Goal: Transaction & Acquisition: Purchase product/service

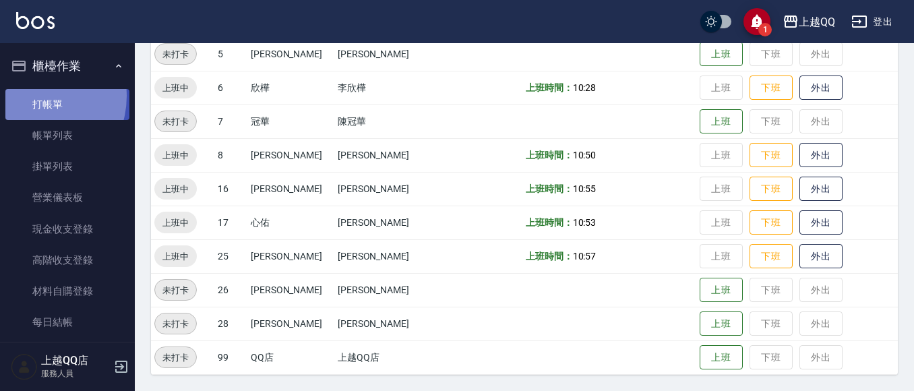
click at [30, 96] on link "打帳單" at bounding box center [67, 104] width 124 height 31
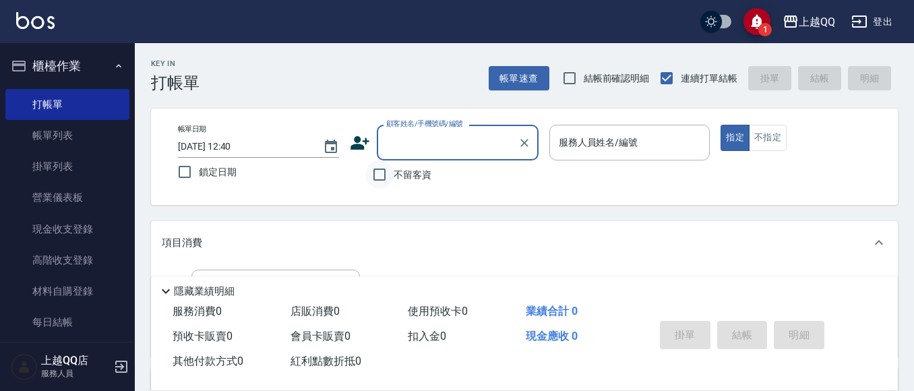
click at [379, 175] on input "不留客資" at bounding box center [379, 174] width 28 height 28
checkbox input "true"
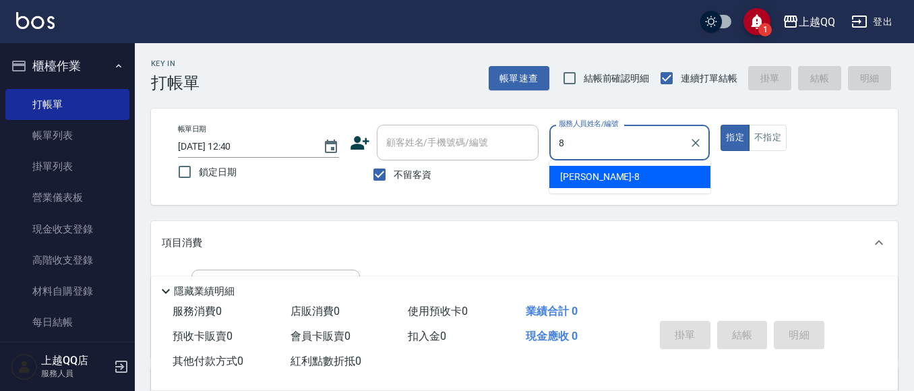
type input "8"
type button "true"
type input "[PERSON_NAME]-8"
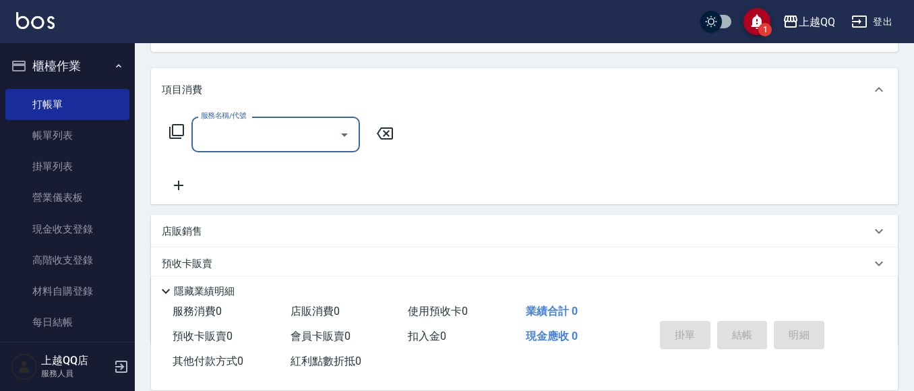
scroll to position [154, 0]
click at [170, 123] on icon at bounding box center [177, 131] width 16 height 16
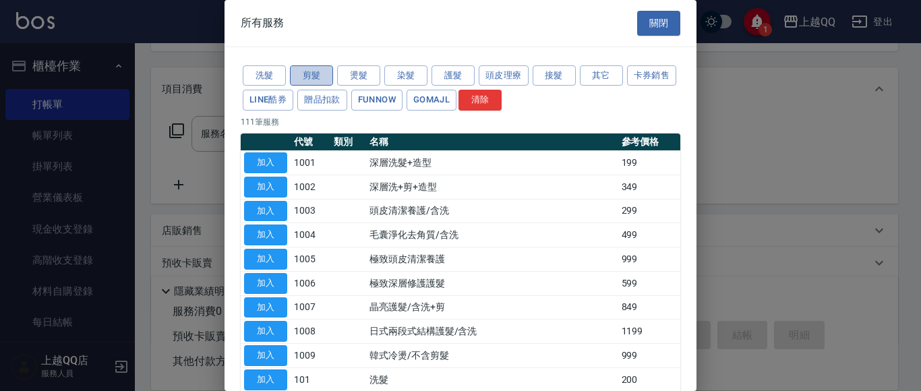
click at [303, 75] on button "剪髮" at bounding box center [311, 75] width 43 height 21
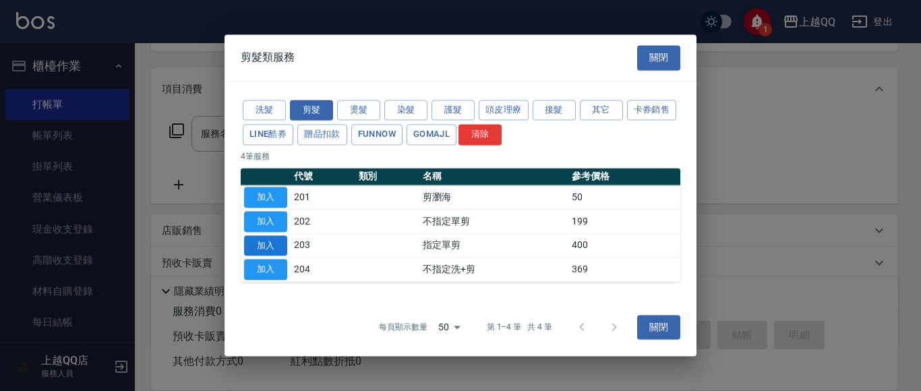
click at [284, 243] on button "加入" at bounding box center [265, 245] width 43 height 21
type input "指定單剪(203)"
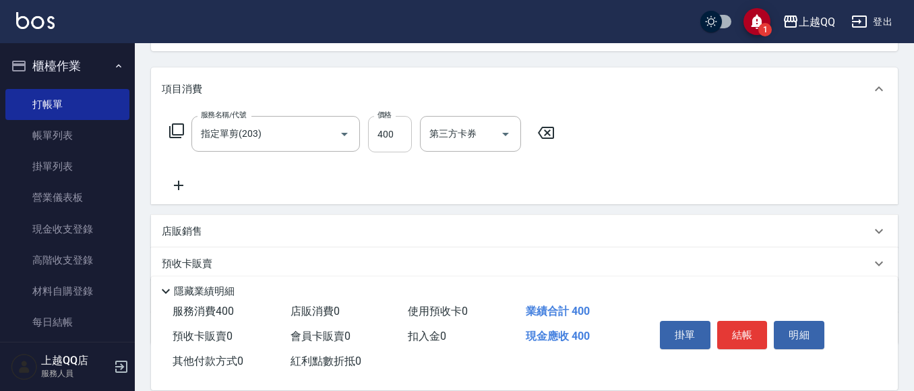
click at [401, 134] on input "400" at bounding box center [390, 134] width 44 height 36
type input "300"
click at [740, 331] on button "結帳" at bounding box center [742, 335] width 51 height 28
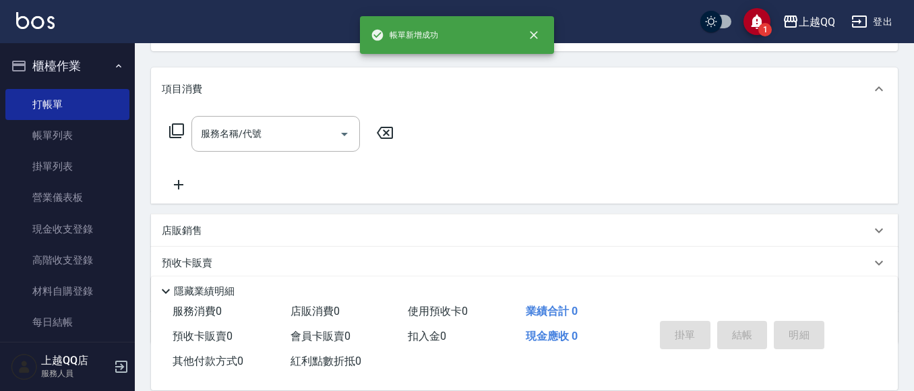
scroll to position [131, 0]
